Goal: Book appointment/travel/reservation

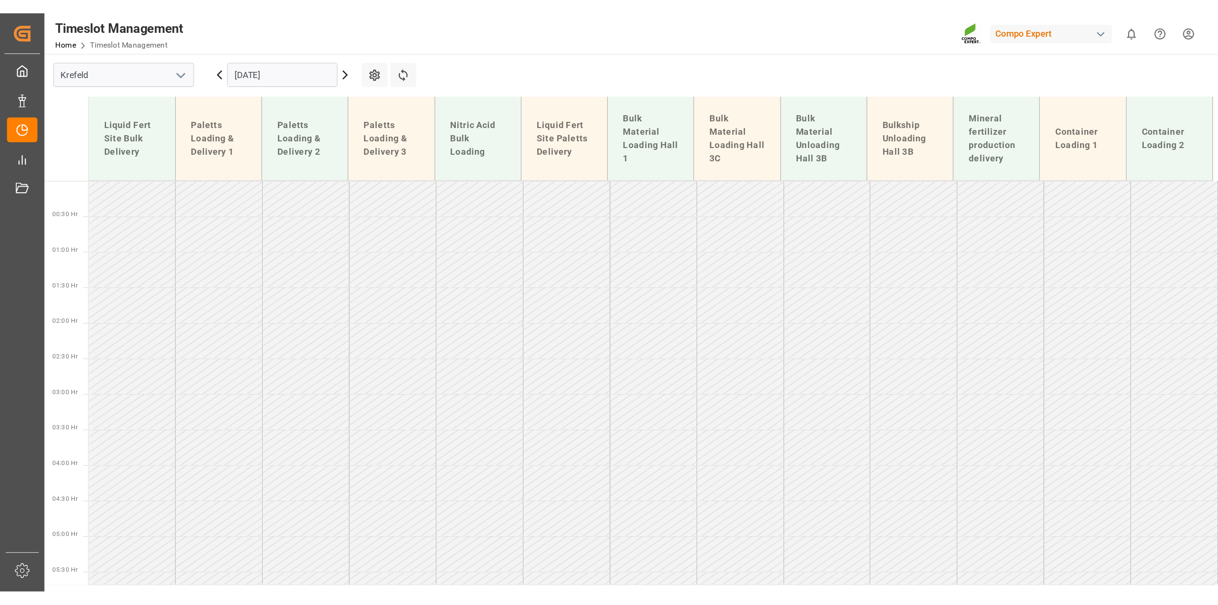
scroll to position [96, 0]
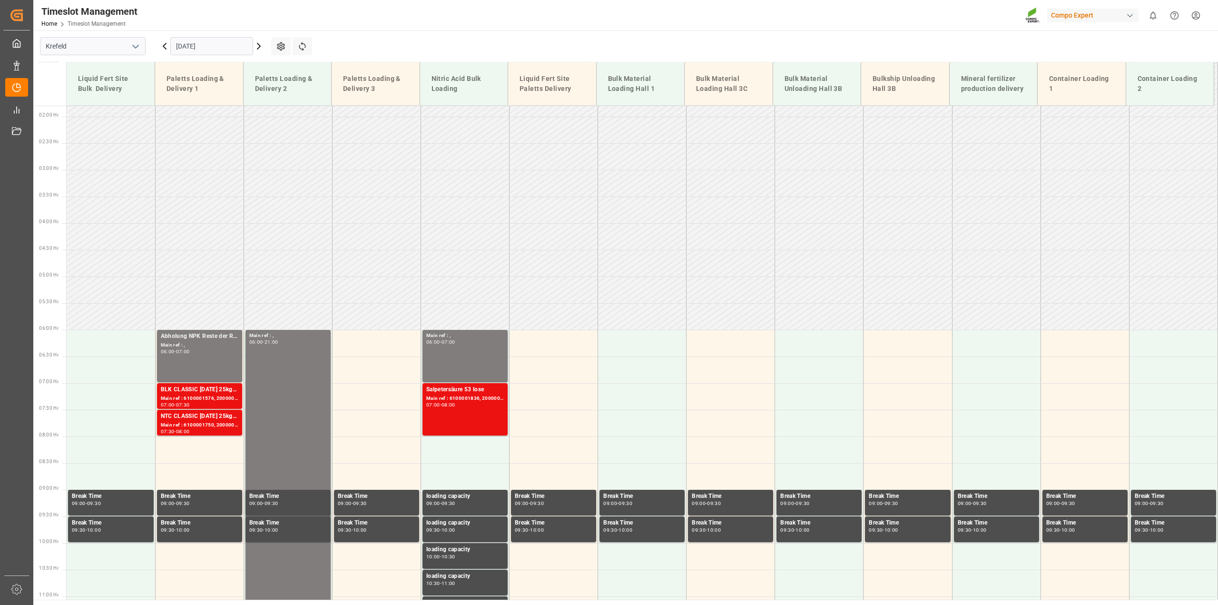
click at [212, 51] on input "[DATE]" at bounding box center [211, 46] width 83 height 18
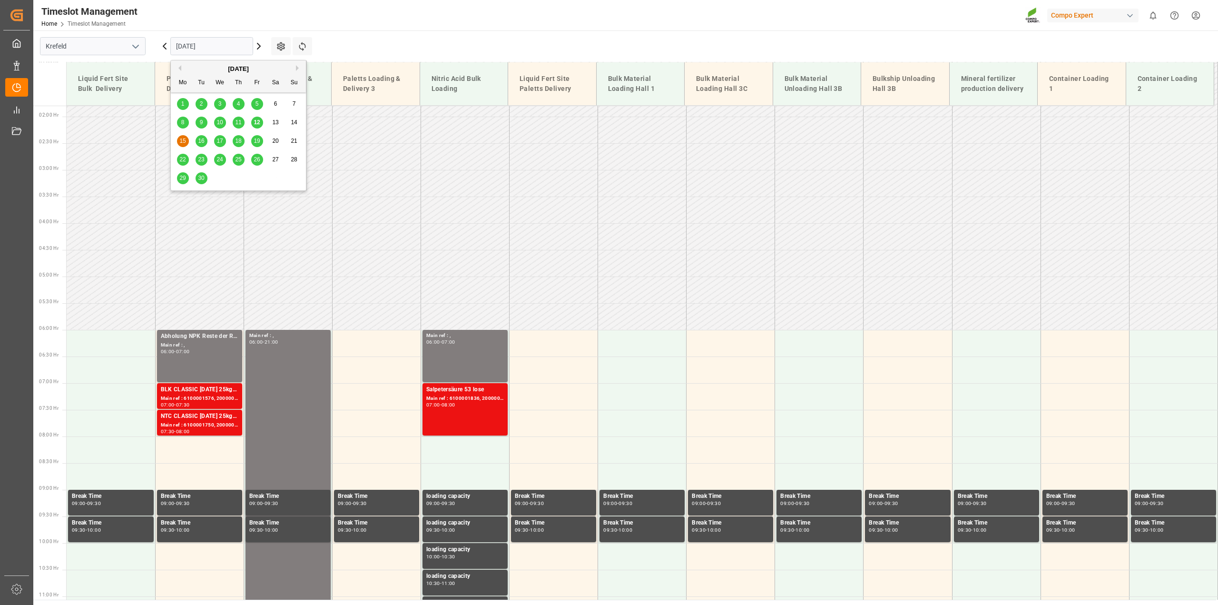
click at [199, 177] on span "30" at bounding box center [201, 178] width 6 height 7
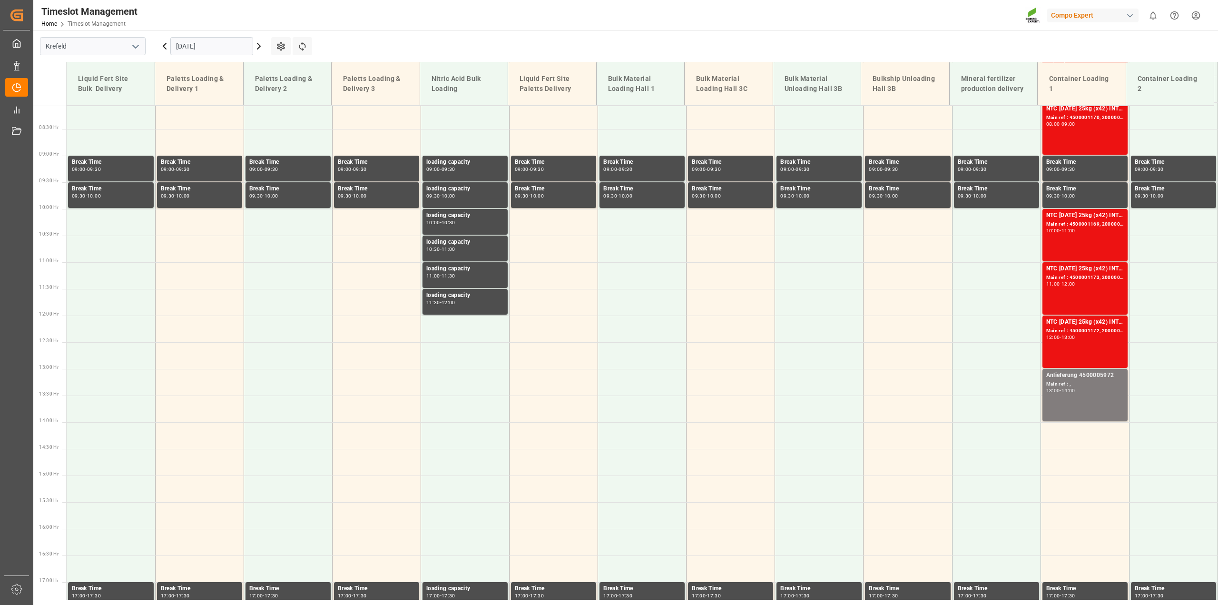
scroll to position [430, 0]
click at [913, 382] on div "Main ref : ," at bounding box center [1085, 384] width 78 height 8
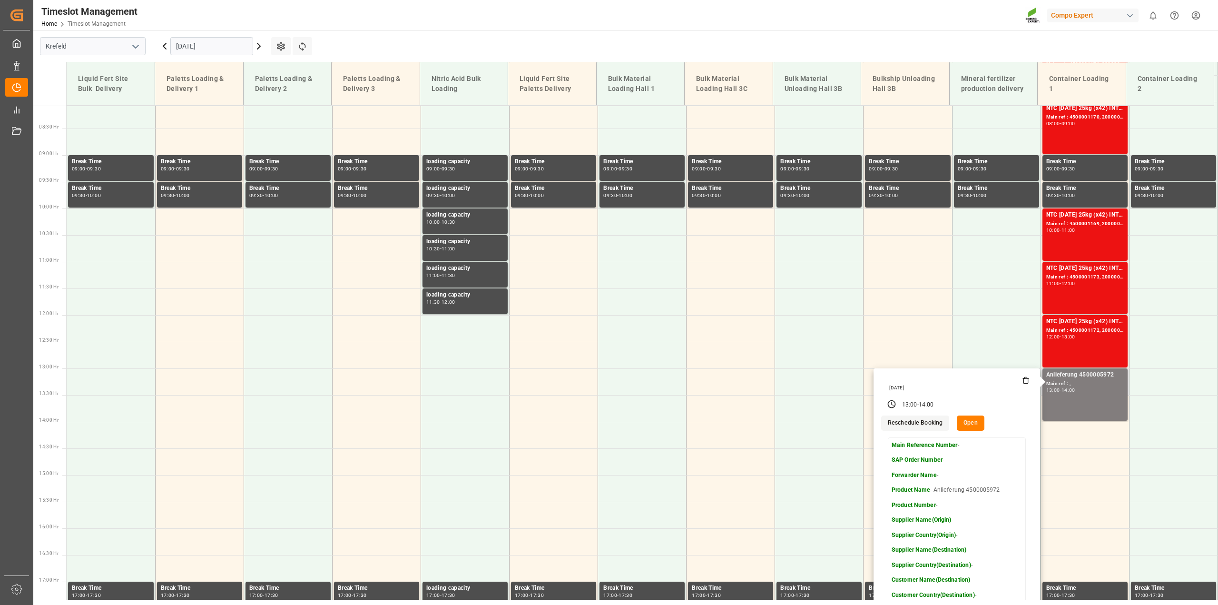
click at [913, 425] on button "Open" at bounding box center [971, 422] width 28 height 15
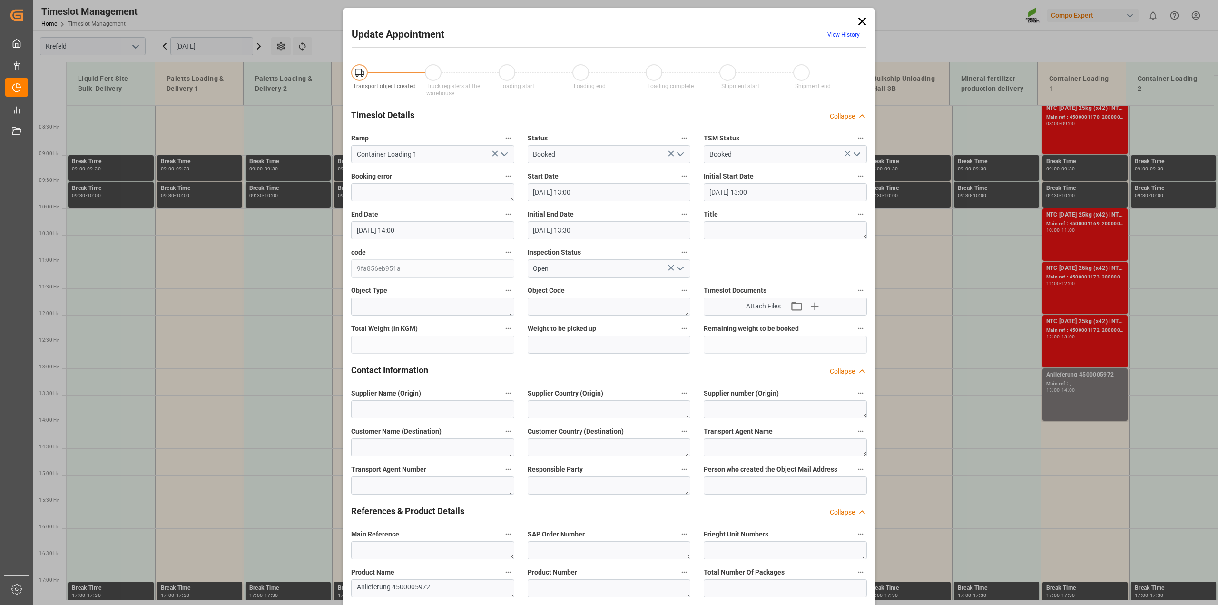
type input "[DATE] 13:00"
type input "[DATE] 14:00"
type input "[DATE] 13:30"
type input "[DATE] 05:59"
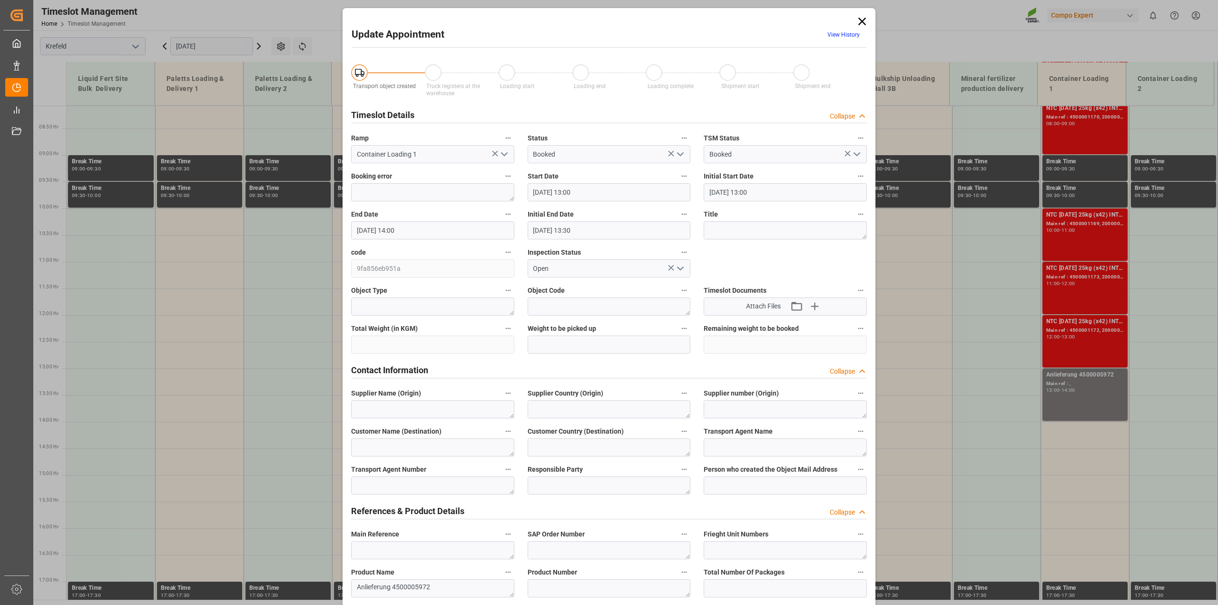
click at [575, 191] on input "[DATE] 13:00" at bounding box center [609, 192] width 163 height 18
click at [554, 323] on span "30" at bounding box center [556, 323] width 6 height 7
click at [676, 319] on li "14:00" at bounding box center [682, 327] width 40 height 24
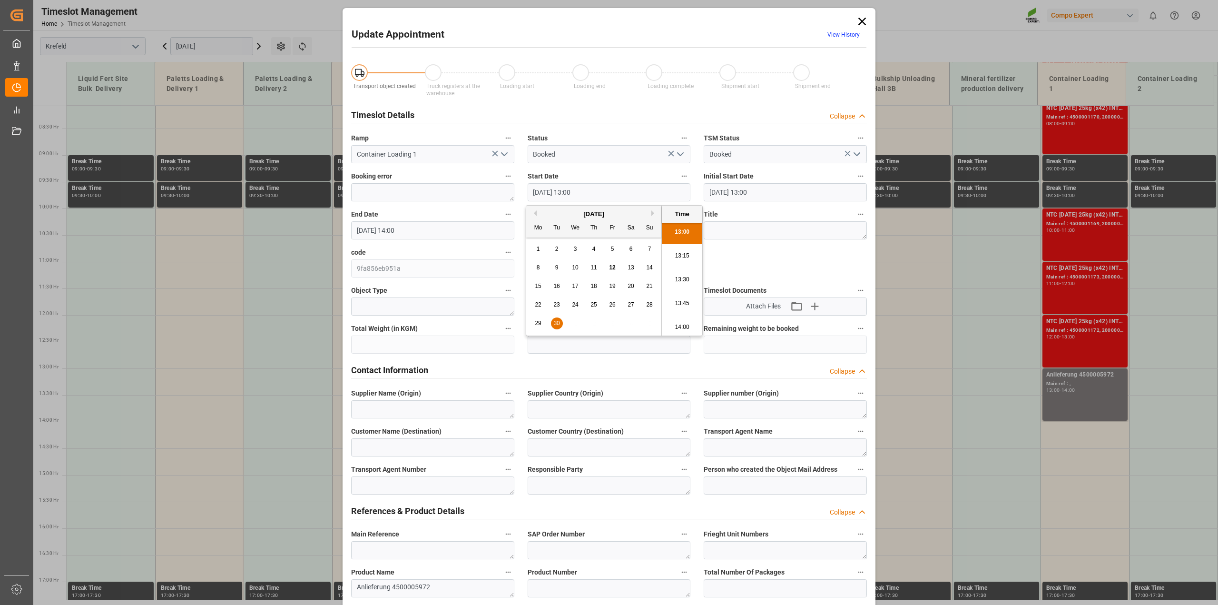
type input "[DATE] 14:00"
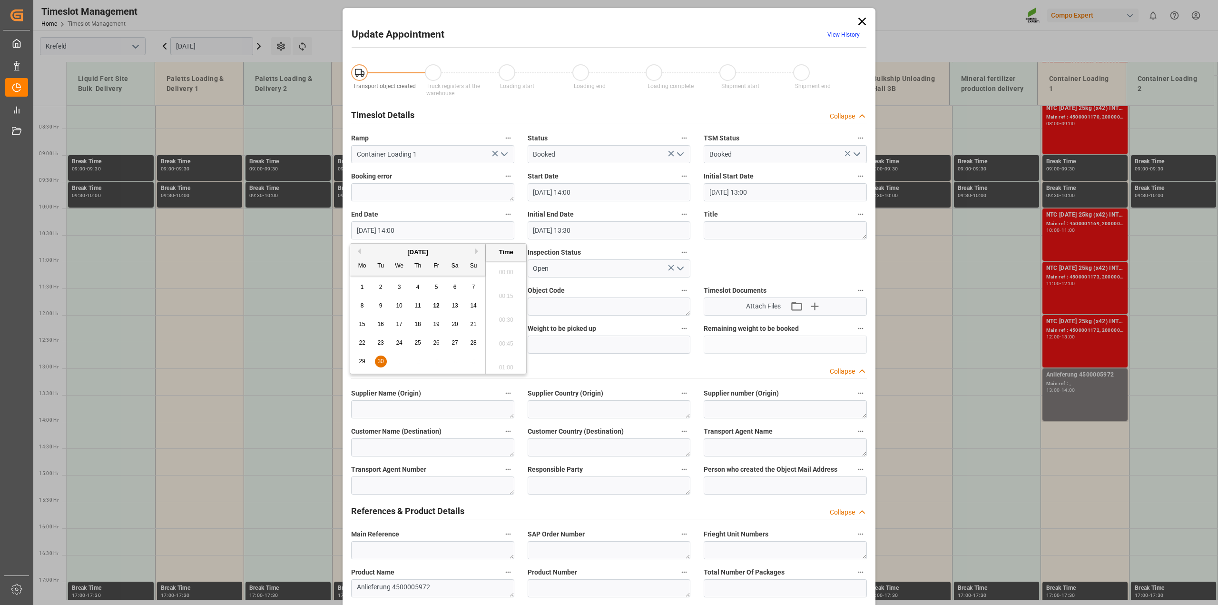
click at [441, 231] on input "[DATE] 14:00" at bounding box center [432, 230] width 163 height 18
click at [380, 361] on span "30" at bounding box center [380, 361] width 6 height 7
click at [505, 344] on li "14:45" at bounding box center [506, 341] width 40 height 24
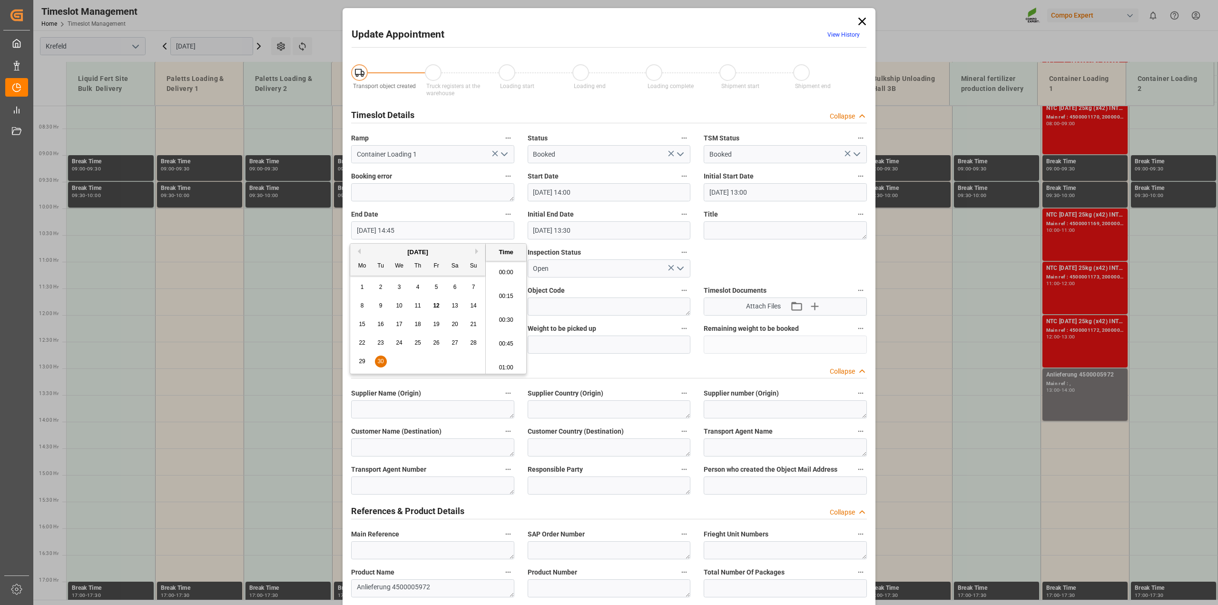
click at [430, 222] on input "[DATE] 14:45" at bounding box center [432, 230] width 163 height 18
click at [501, 297] on li "14:30" at bounding box center [506, 293] width 40 height 24
type input "[DATE] 14:30"
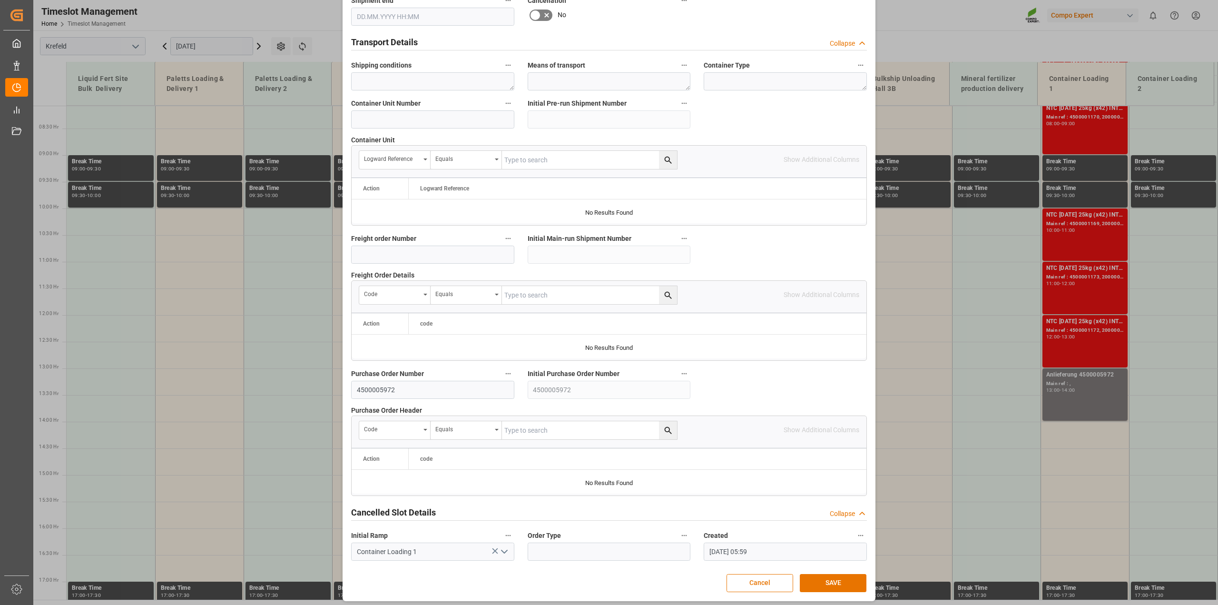
scroll to position [715, 0]
click at [823, 433] on button "SAVE" at bounding box center [833, 579] width 67 height 18
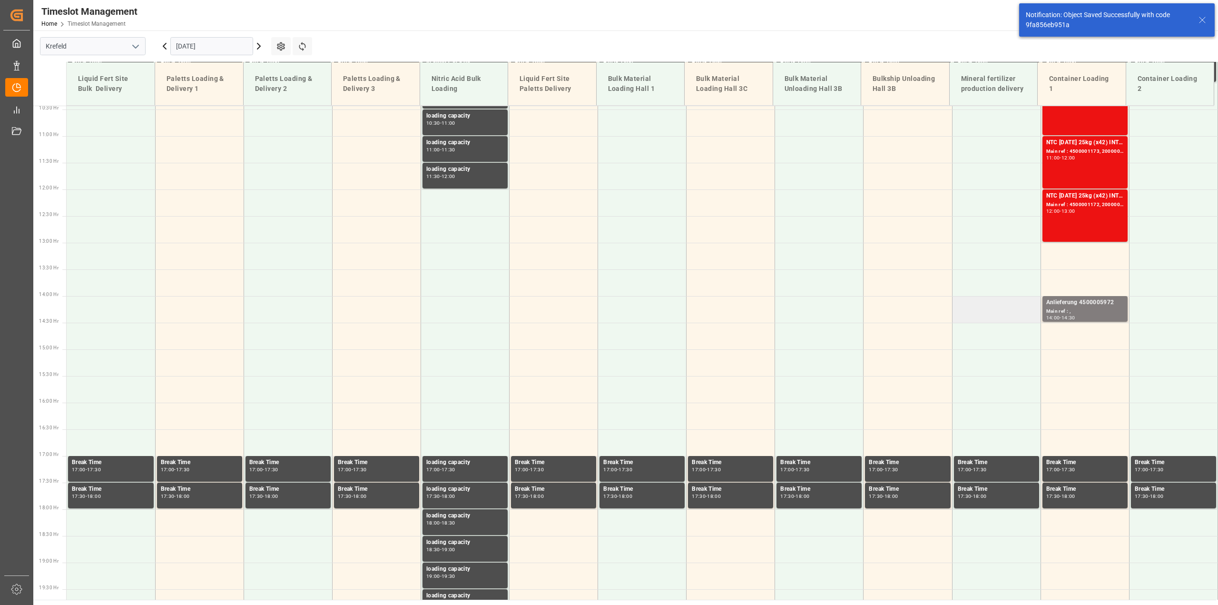
scroll to position [555, 0]
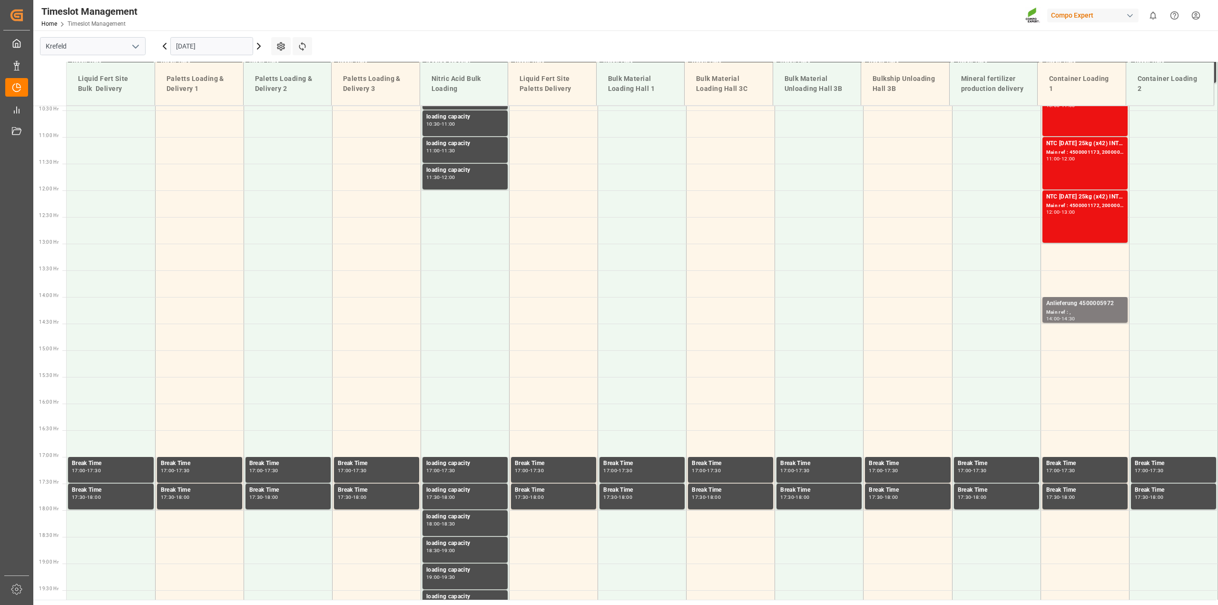
click at [205, 41] on input "[DATE]" at bounding box center [211, 46] width 83 height 18
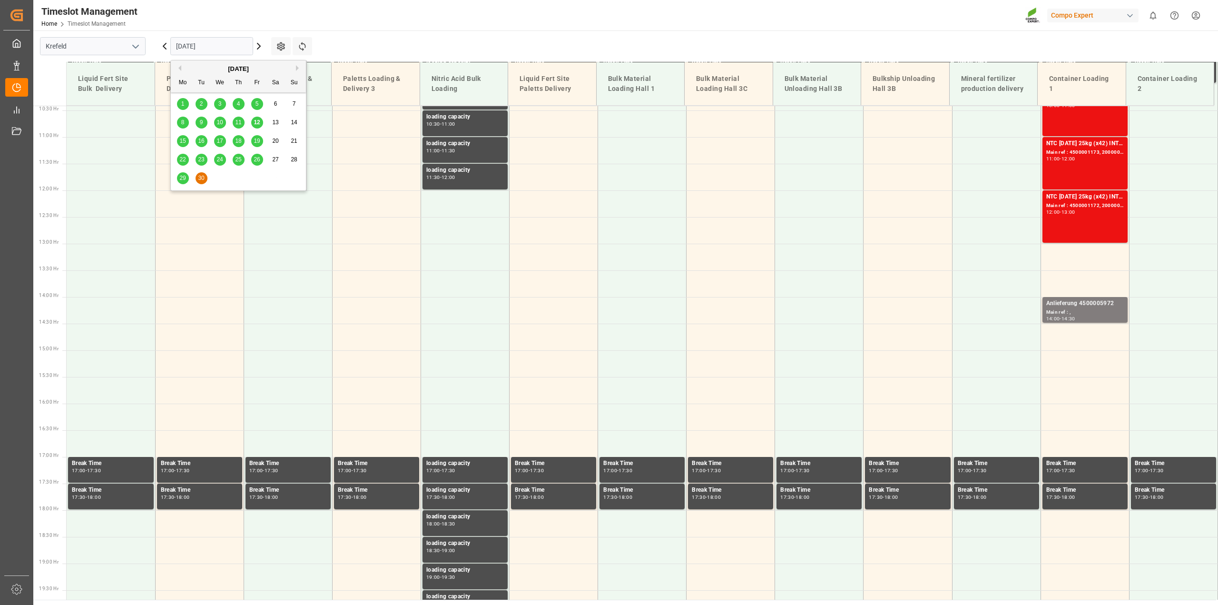
click at [219, 159] on span "24" at bounding box center [219, 159] width 6 height 7
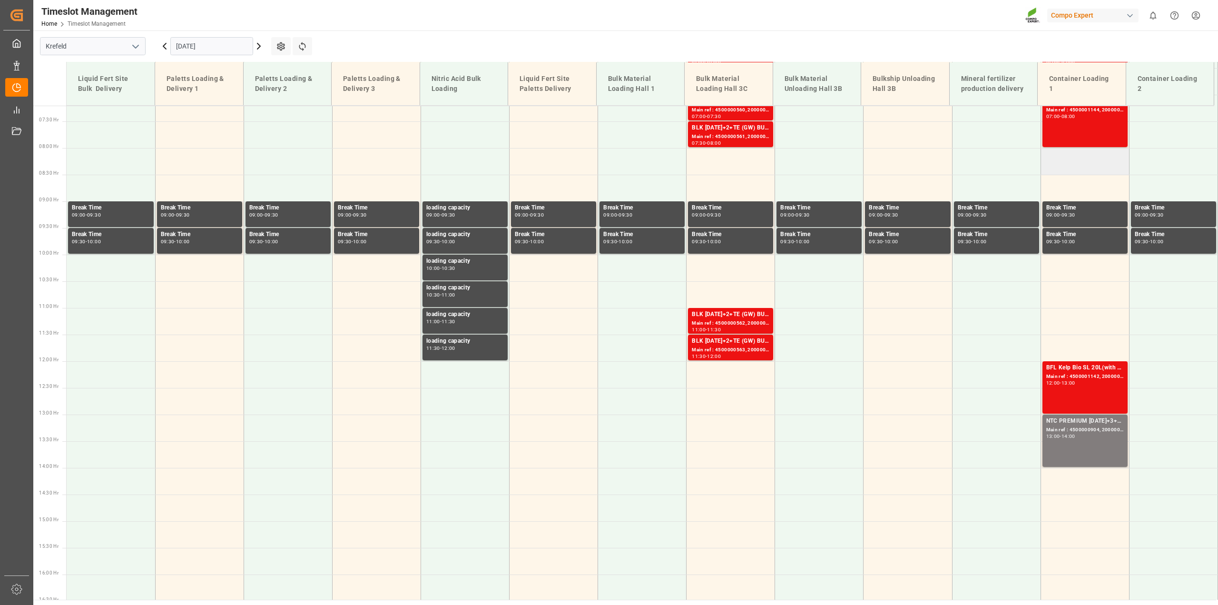
scroll to position [383, 0]
click at [913, 167] on td at bounding box center [1084, 161] width 88 height 27
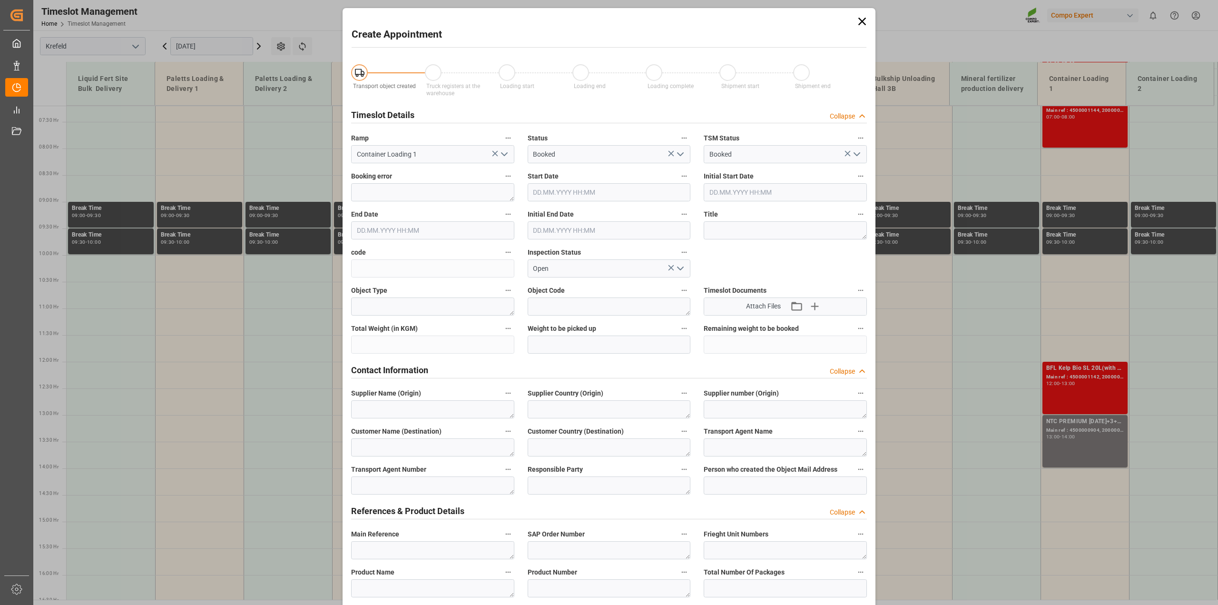
type input "[DATE] 08:00"
type input "[DATE] 08:30"
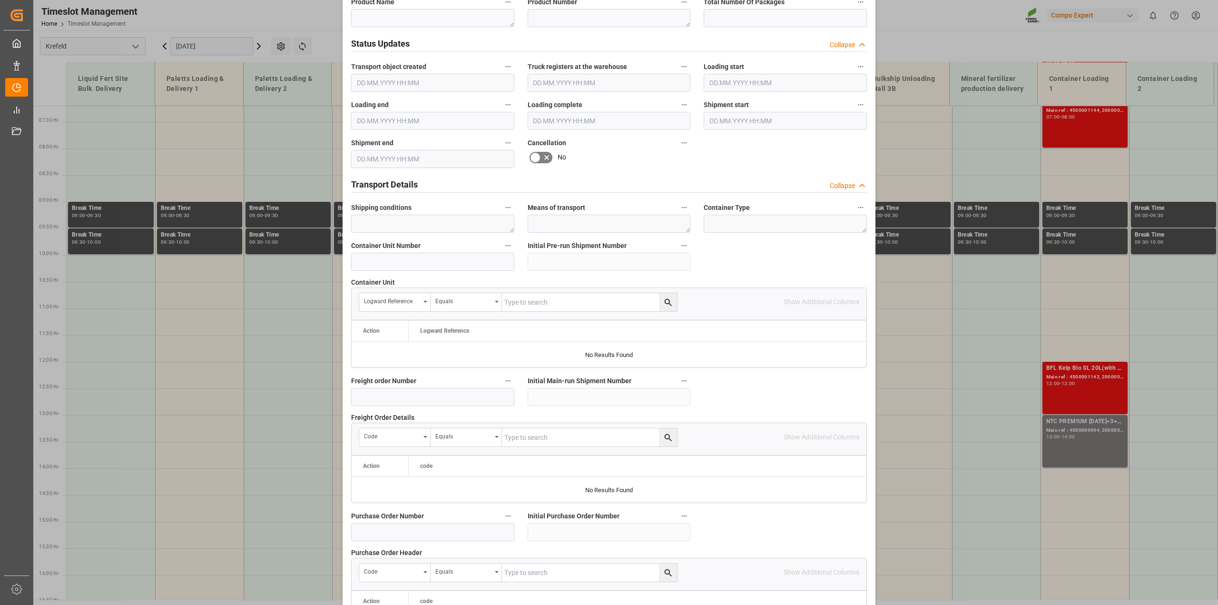
scroll to position [570, 0]
click at [391, 259] on input at bounding box center [432, 261] width 163 height 18
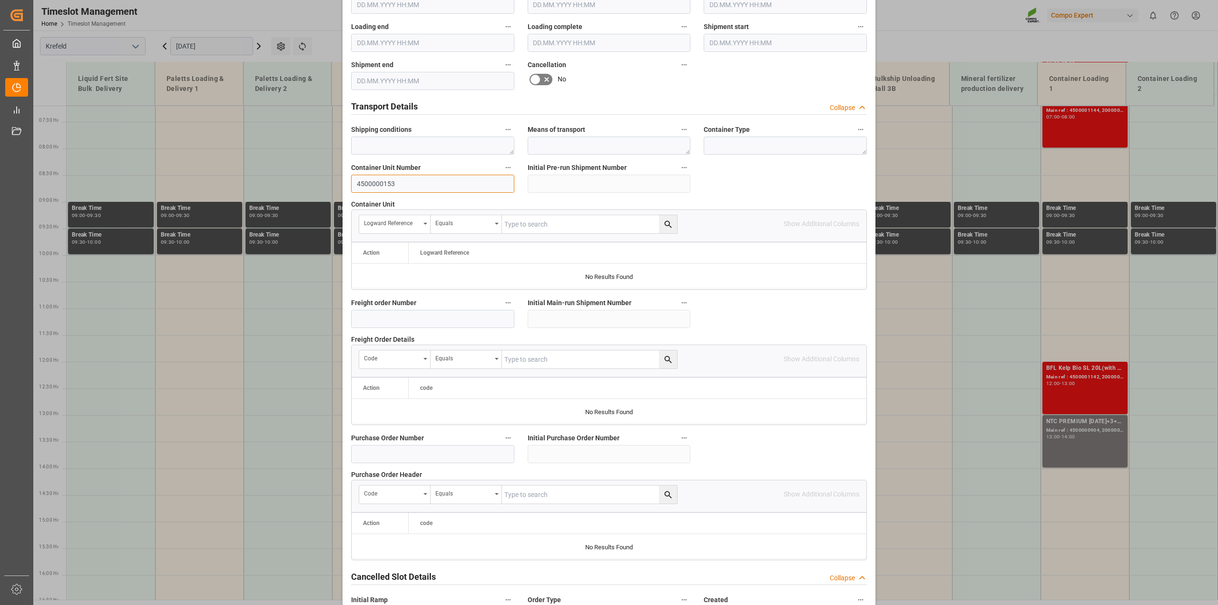
scroll to position [715, 0]
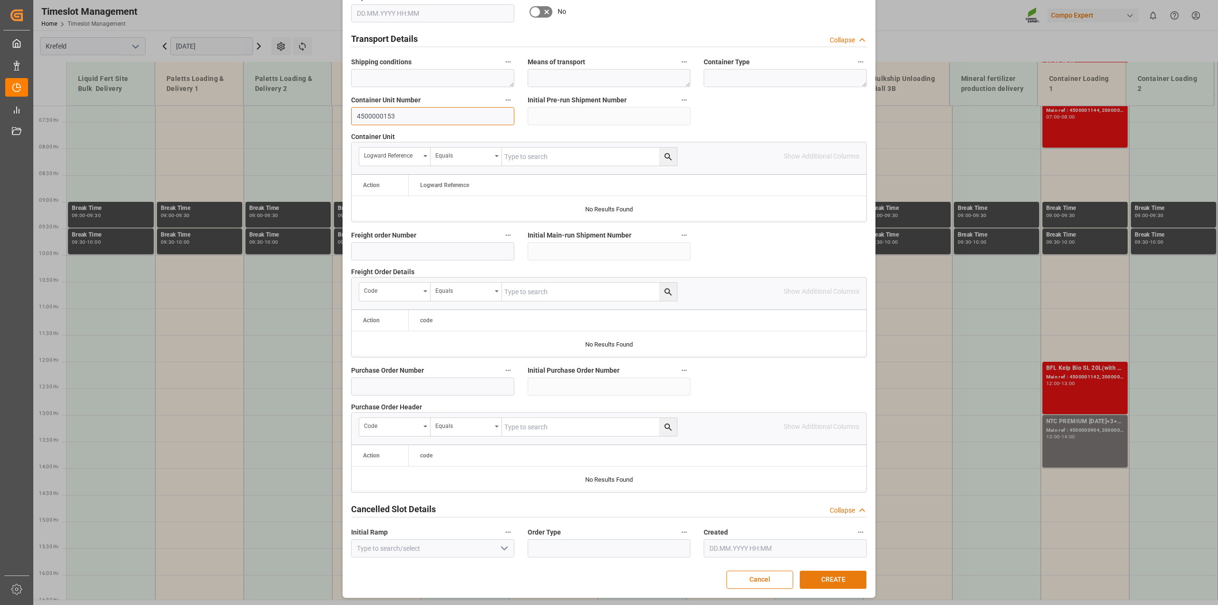
type input "4500000153"
click at [848, 433] on button "CREATE" at bounding box center [833, 579] width 67 height 18
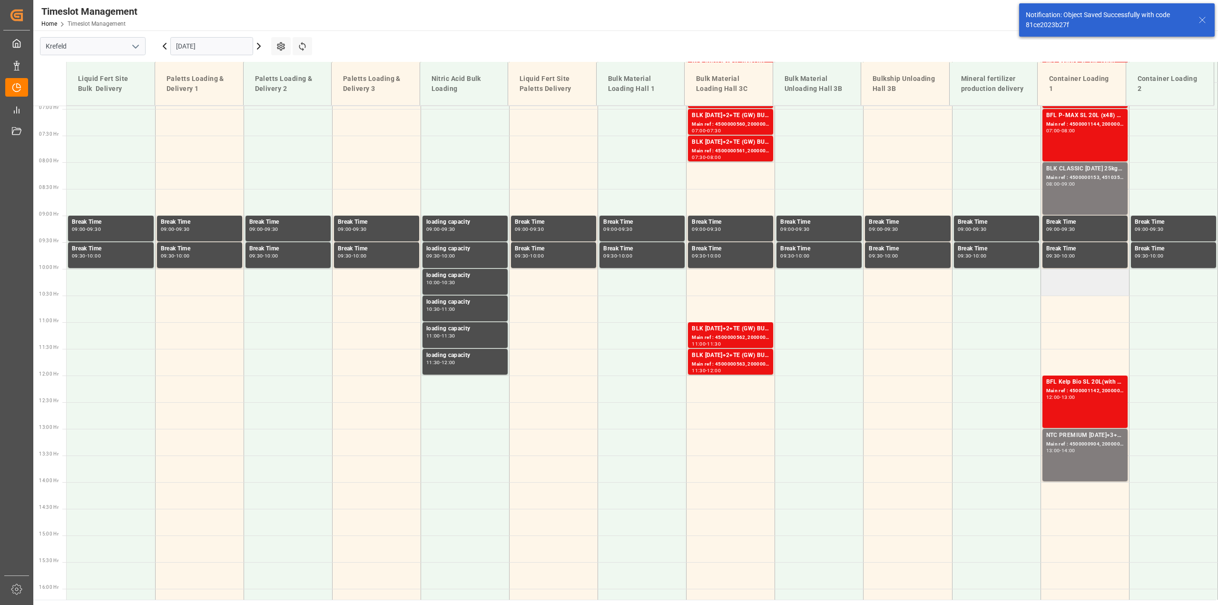
scroll to position [377, 0]
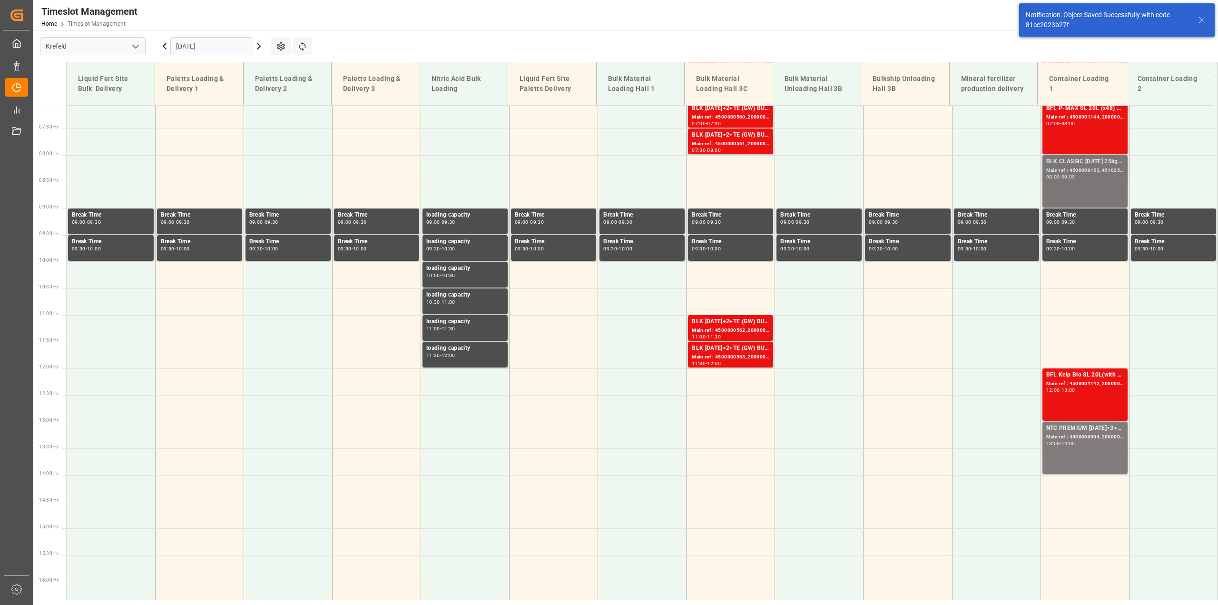
click at [913, 173] on div "Main ref : 4500000153, 4510357914" at bounding box center [1085, 170] width 78 height 8
click at [913, 333] on td at bounding box center [1084, 328] width 88 height 27
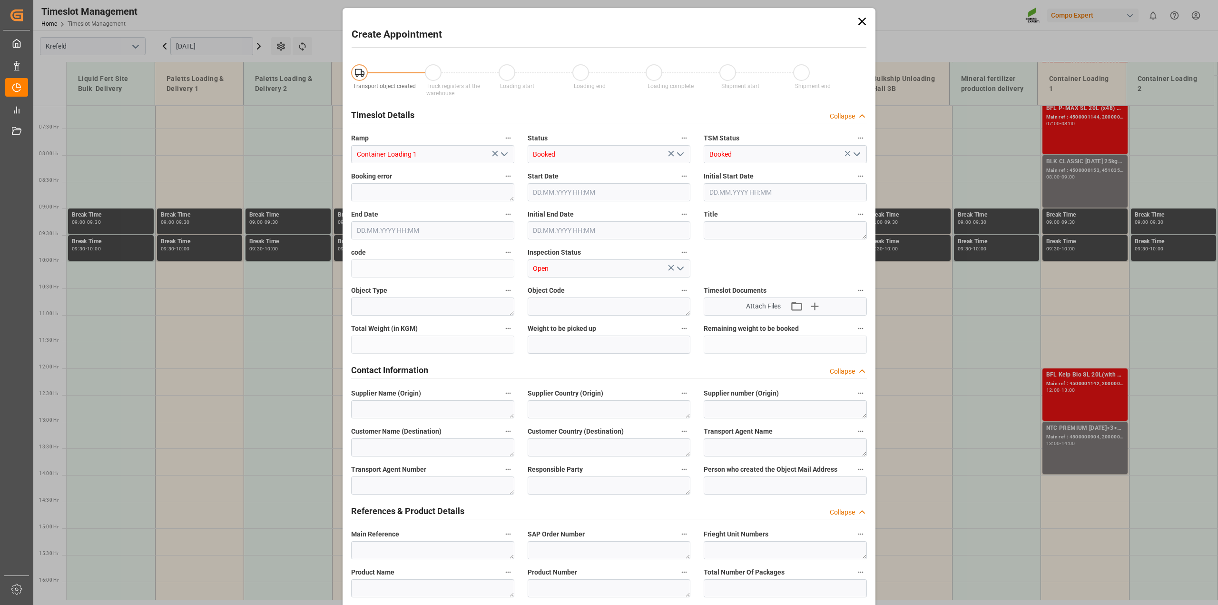
type input "[DATE] 11:00"
type input "[DATE] 11:30"
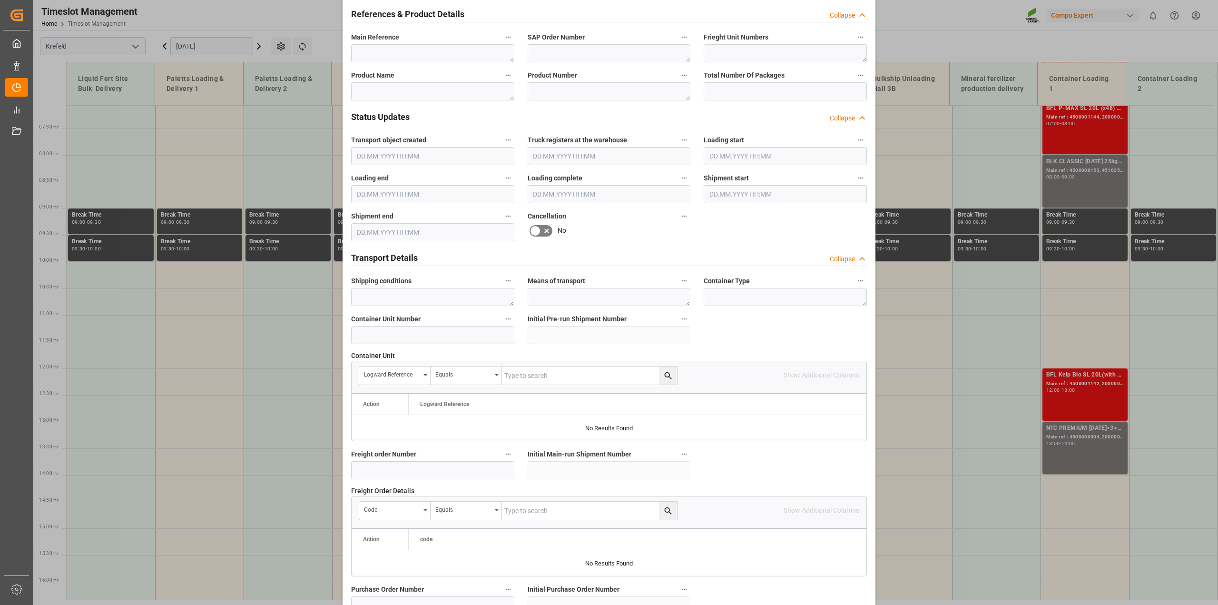
scroll to position [715, 0]
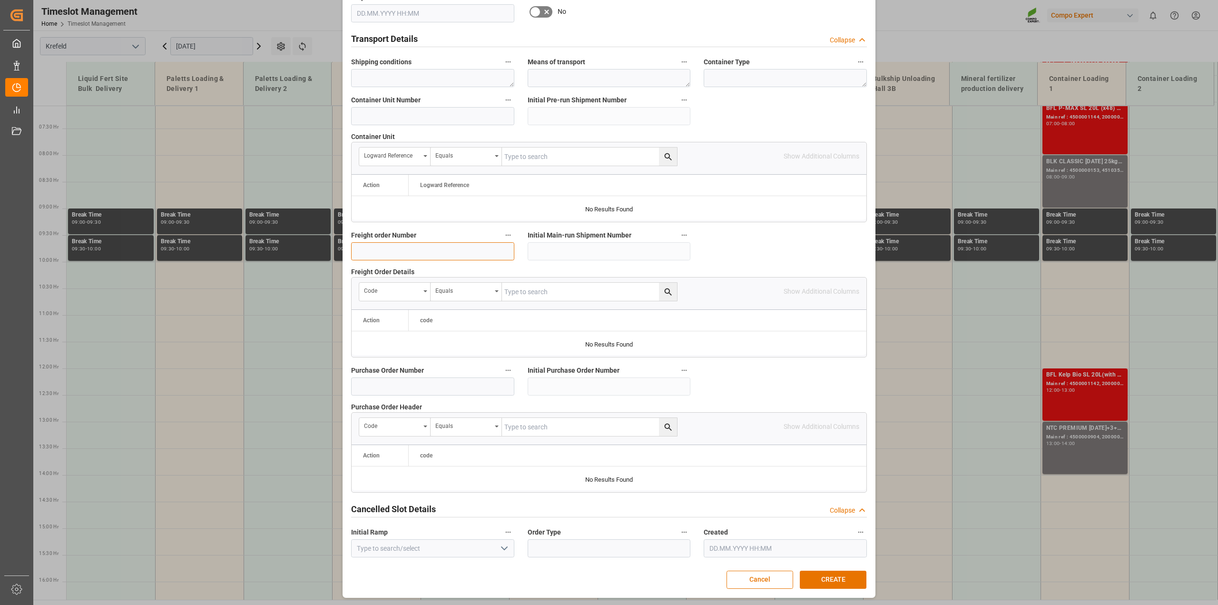
click at [413, 246] on input at bounding box center [432, 251] width 163 height 18
click at [418, 124] on input at bounding box center [432, 116] width 163 height 18
type input "4500000154"
click at [822, 433] on button "CREATE" at bounding box center [833, 579] width 67 height 18
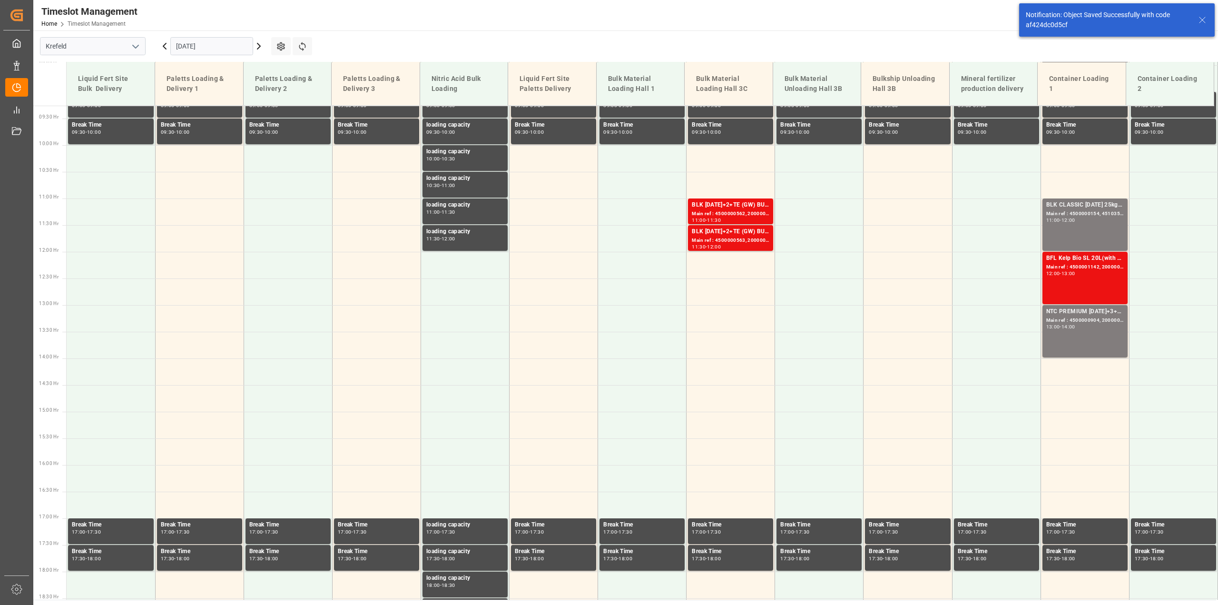
scroll to position [351, 0]
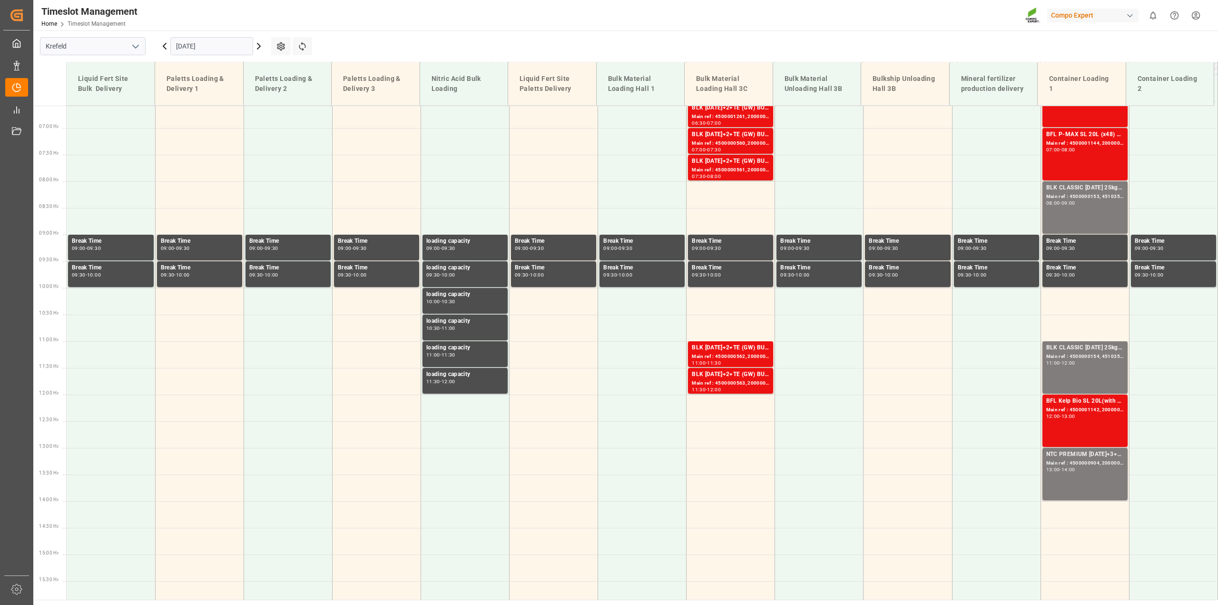
click at [189, 43] on input "[DATE]" at bounding box center [211, 46] width 83 height 18
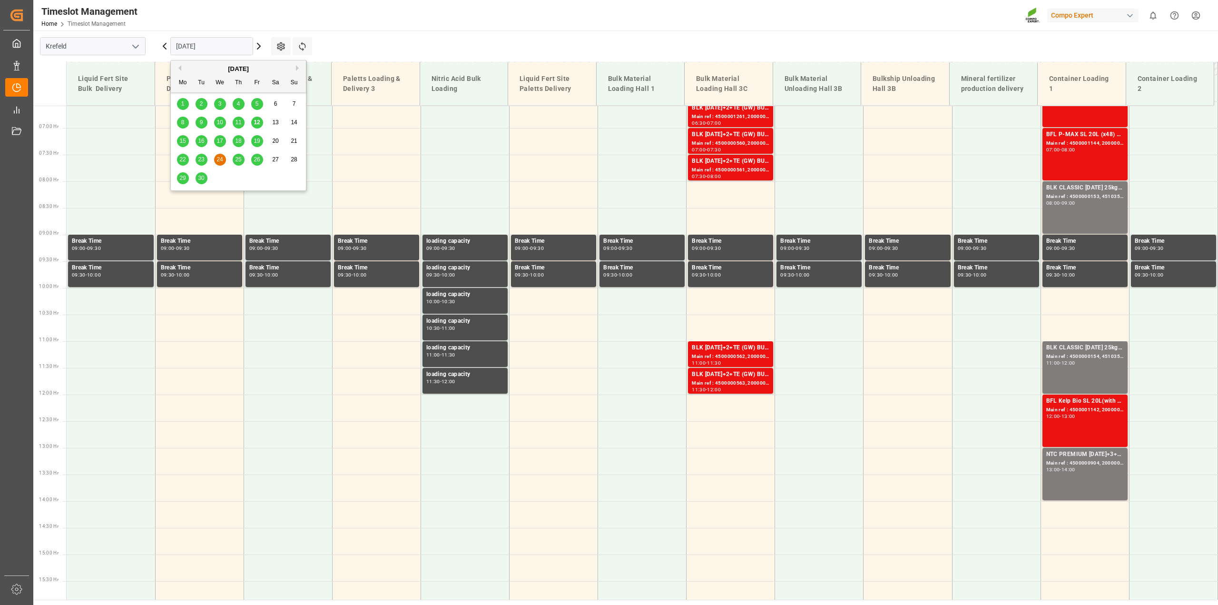
click at [182, 145] on div "15" at bounding box center [183, 141] width 12 height 11
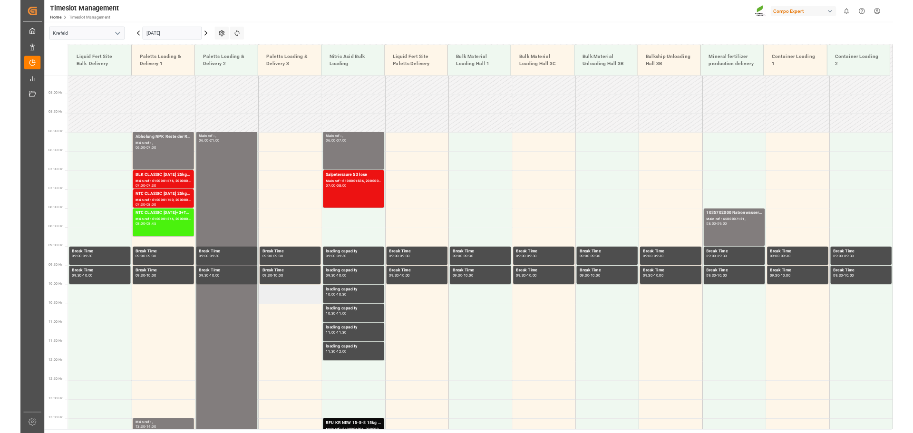
scroll to position [240, 0]
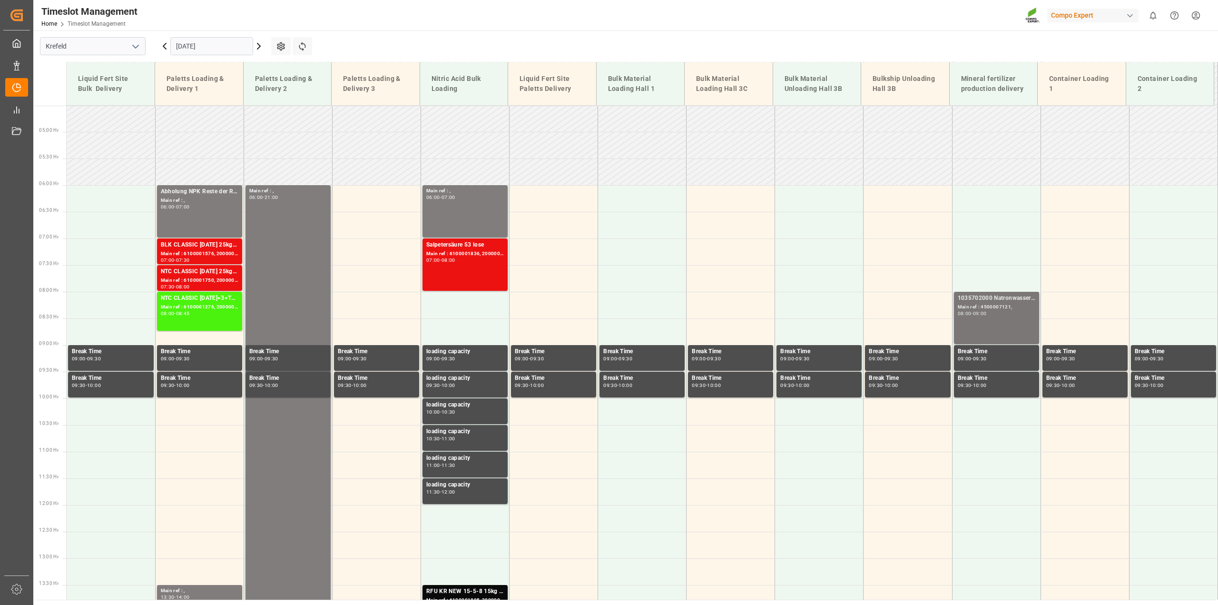
click at [913, 322] on div "1035702000 Natronwasserglas Main ref : 4500007121, 08:00 - 09:00" at bounding box center [997, 317] width 78 height 49
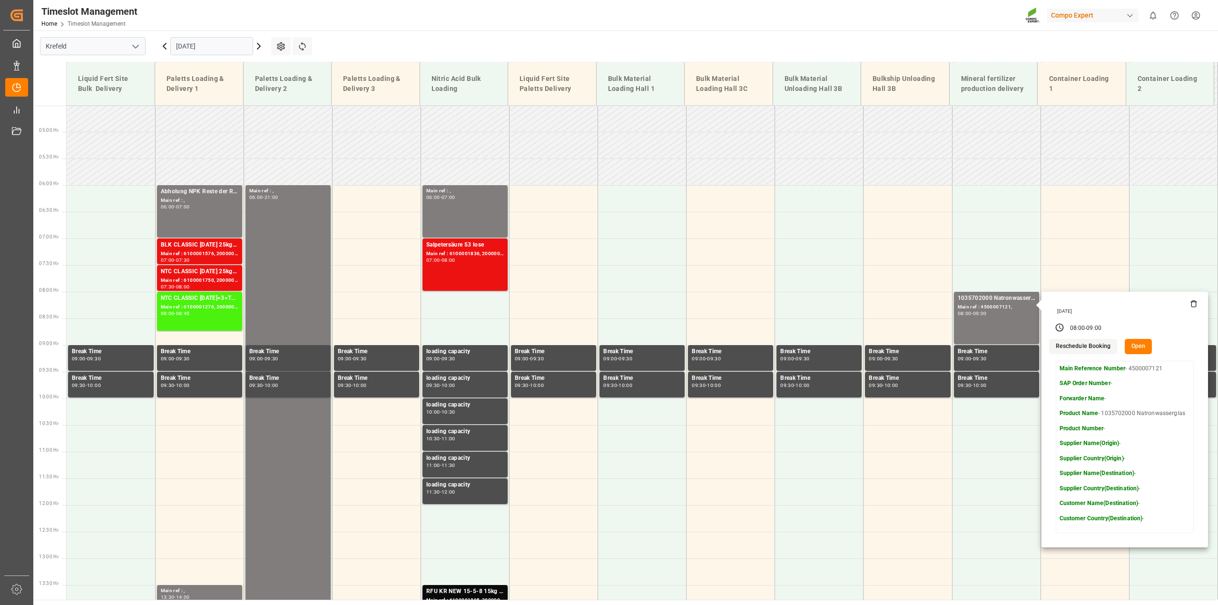
click at [913, 80] on div "Mineral fertilizer production delivery" at bounding box center [993, 84] width 73 height 28
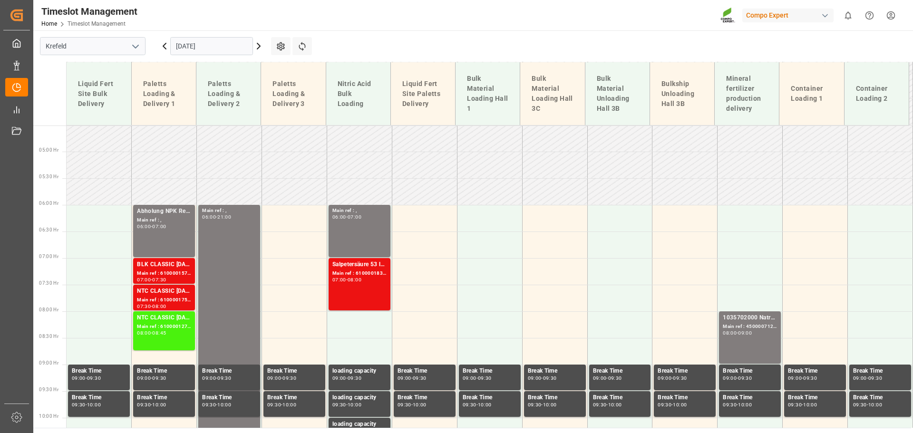
click at [220, 44] on input "[DATE]" at bounding box center [211, 46] width 83 height 18
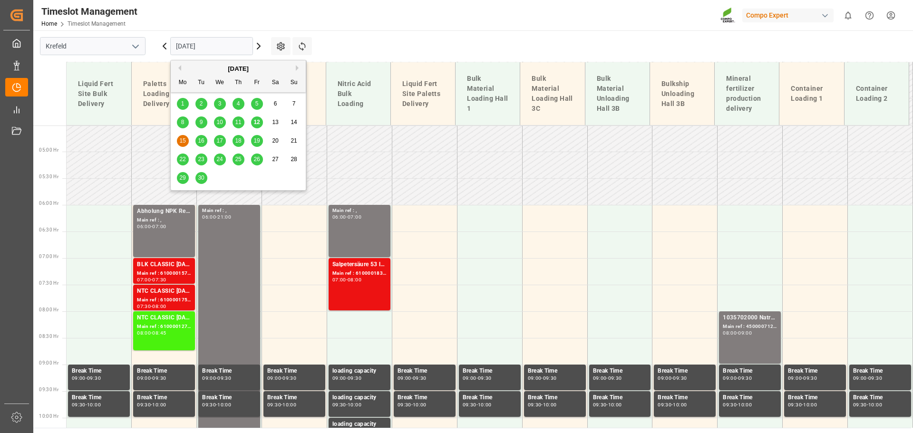
click at [258, 121] on span "12" at bounding box center [257, 122] width 6 height 7
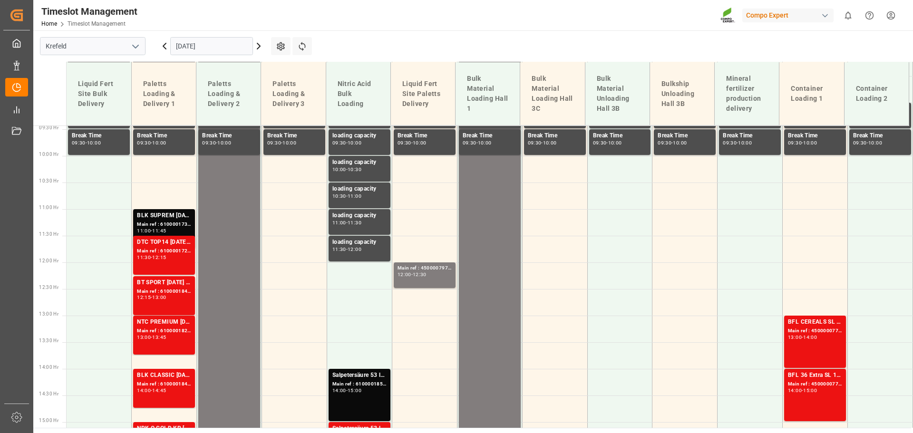
scroll to position [503, 0]
